Goal: Submit feedback/report problem

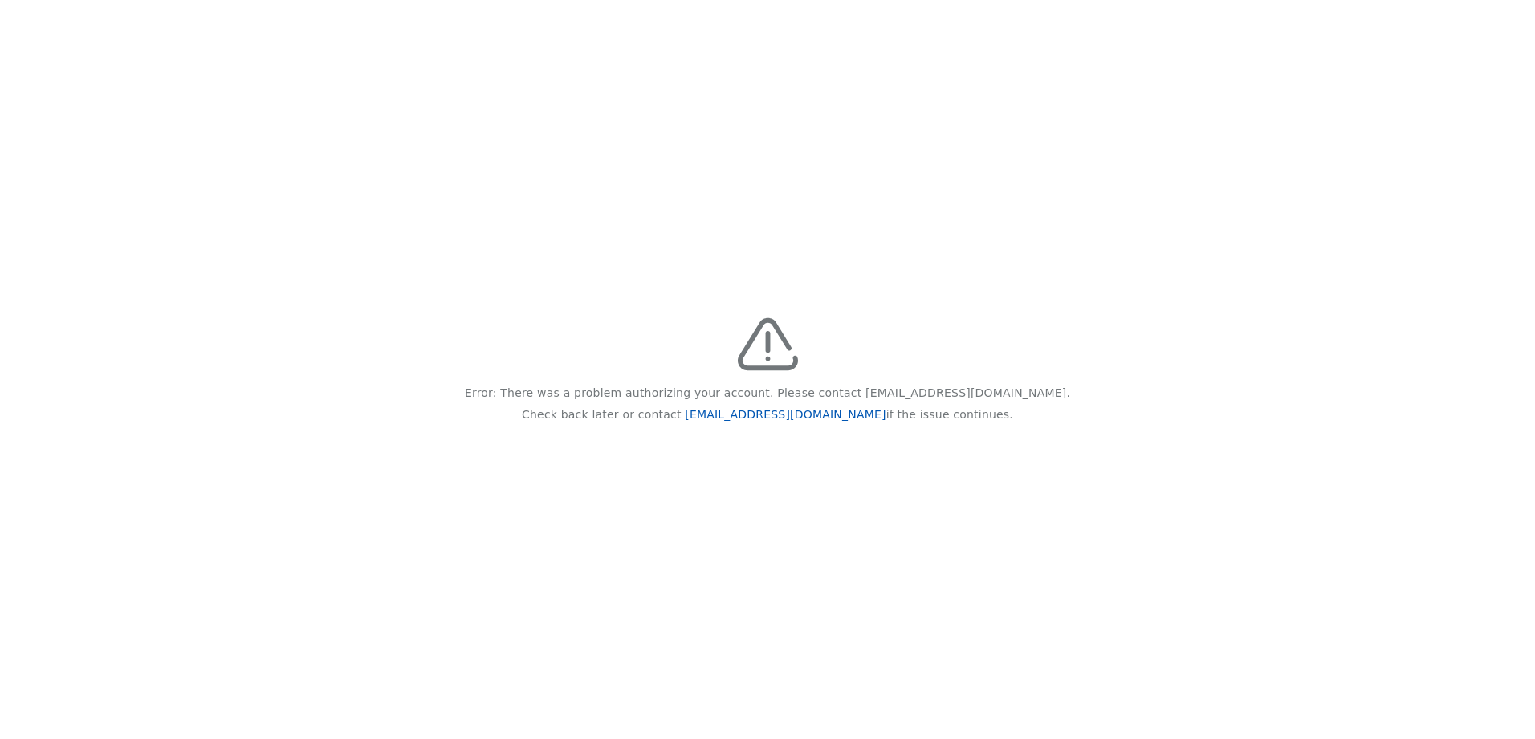
click at [800, 413] on link "[EMAIL_ADDRESS][DOMAIN_NAME]" at bounding box center [785, 414] width 201 height 13
drag, startPoint x: 719, startPoint y: 413, endPoint x: 844, endPoint y: 413, distance: 125.2
click at [844, 413] on p "Check back later or contact [EMAIL_ADDRESS][DOMAIN_NAME] if the issue continues." at bounding box center [767, 415] width 491 height 22
copy p "[EMAIL_ADDRESS][DOMAIN_NAME]"
